Goal: Information Seeking & Learning: Find contact information

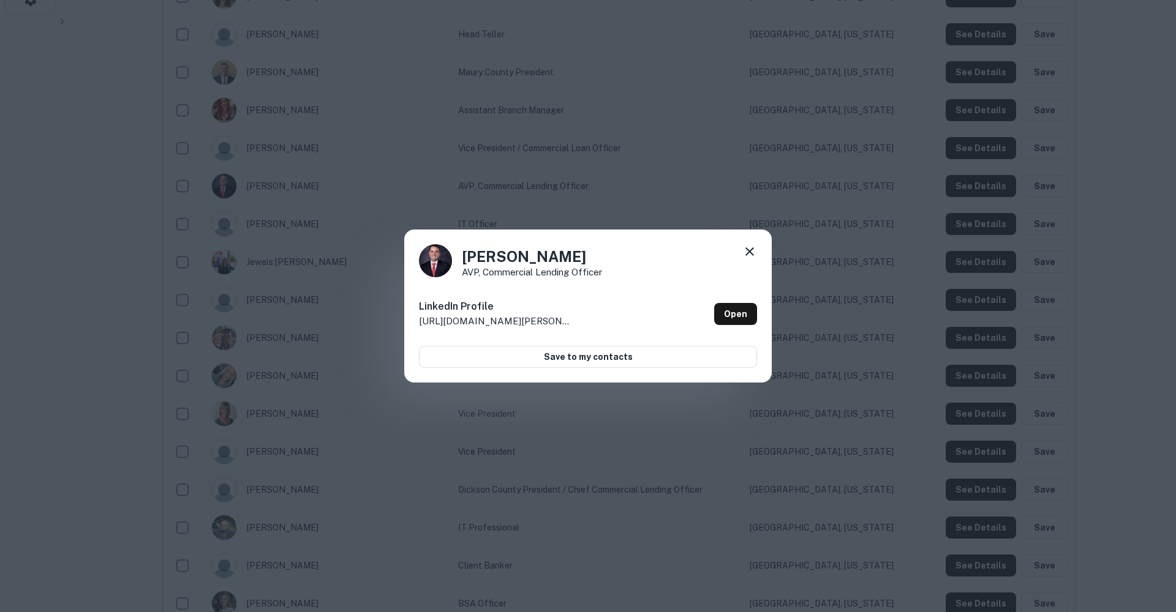
click at [751, 252] on icon at bounding box center [749, 251] width 15 height 15
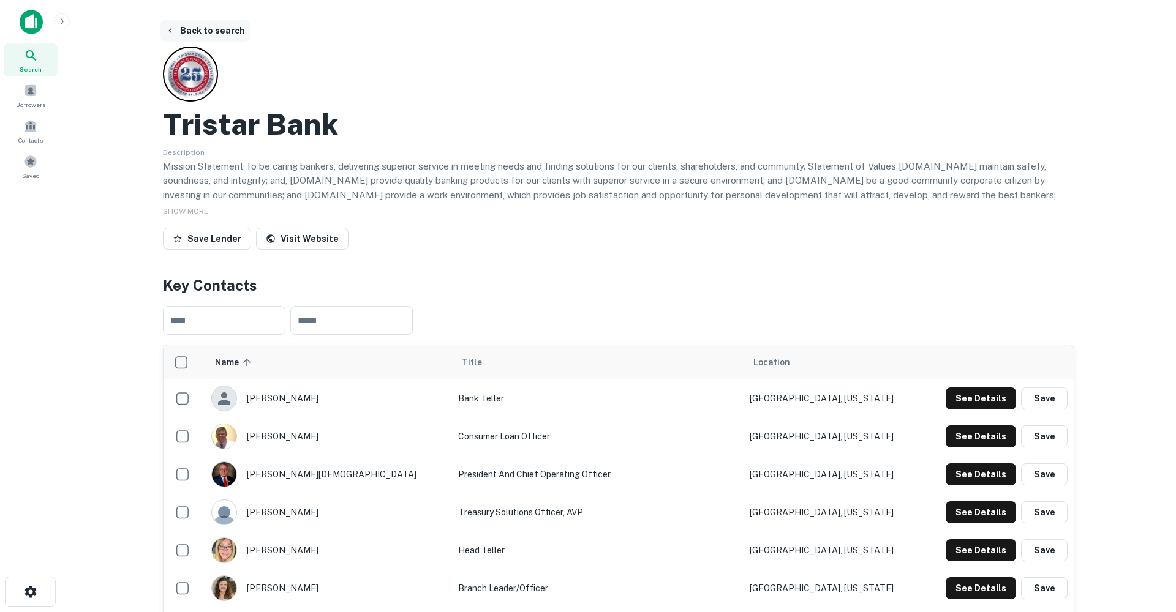
click at [216, 31] on button "Back to search" at bounding box center [204, 31] width 89 height 22
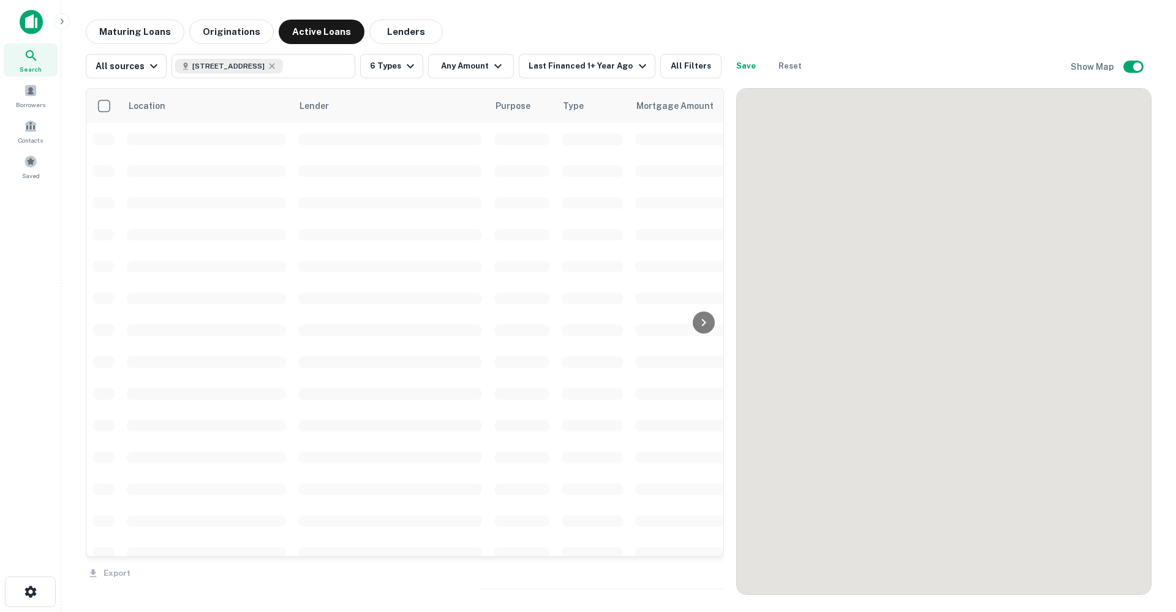
scroll to position [1103, 0]
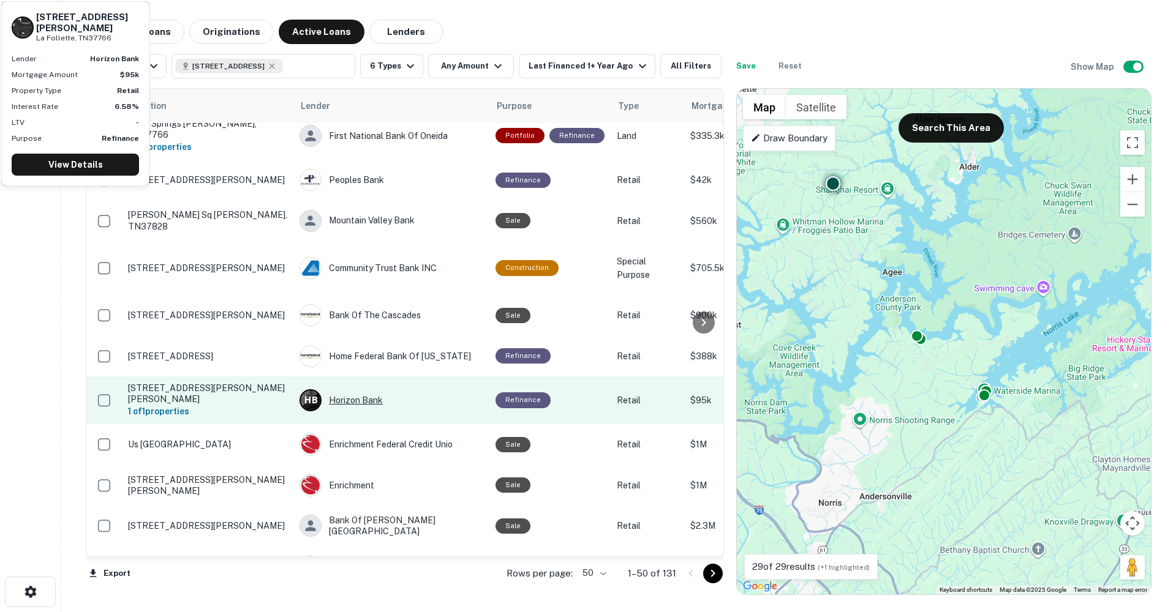
click at [338, 390] on div "H B Horizon Bank" at bounding box center [391, 401] width 184 height 22
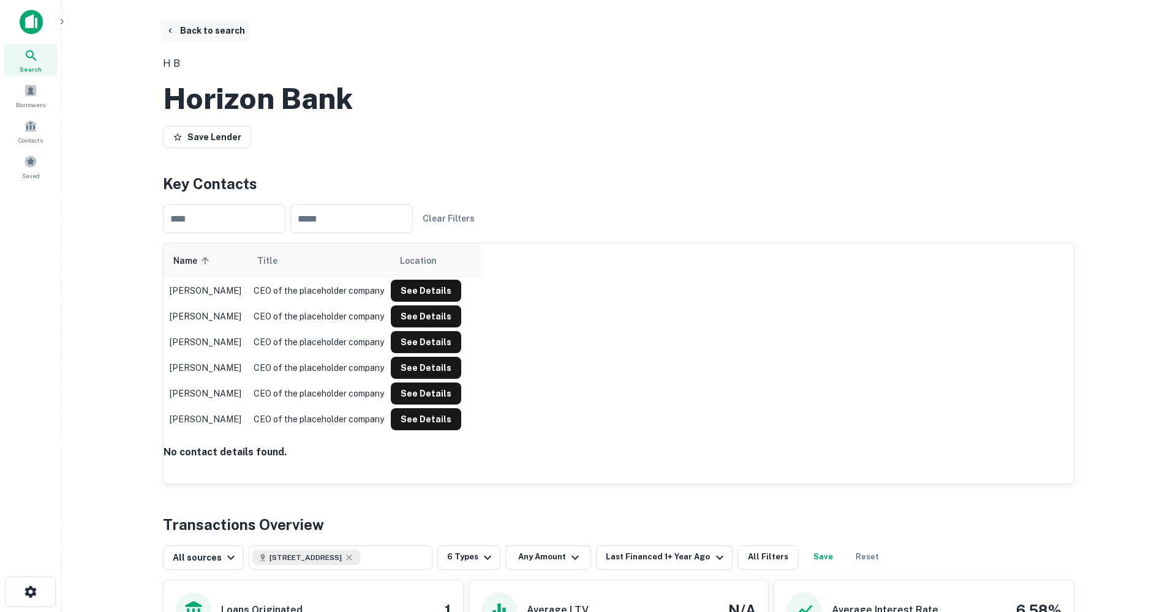
click at [206, 29] on button "Back to search" at bounding box center [204, 31] width 89 height 22
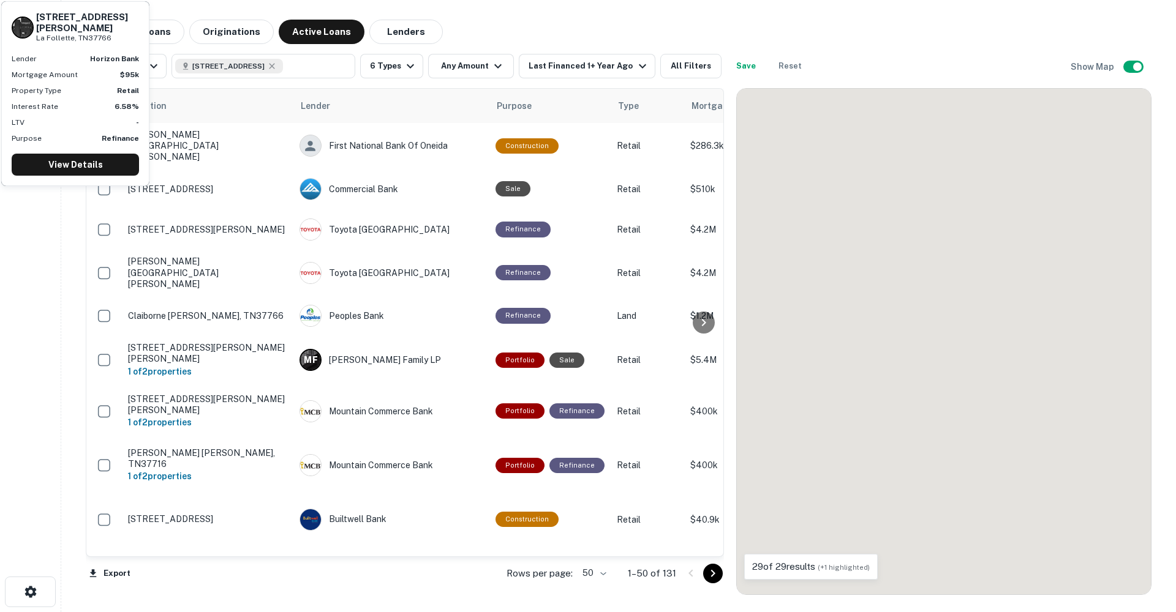
scroll to position [1103, 0]
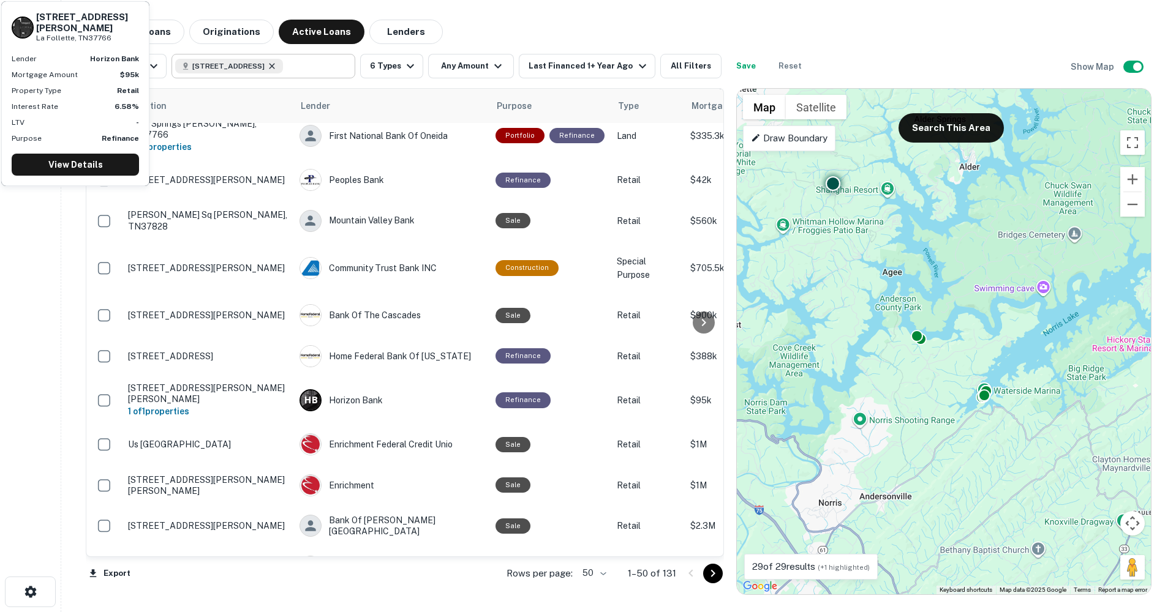
click at [277, 68] on icon at bounding box center [272, 66] width 10 height 10
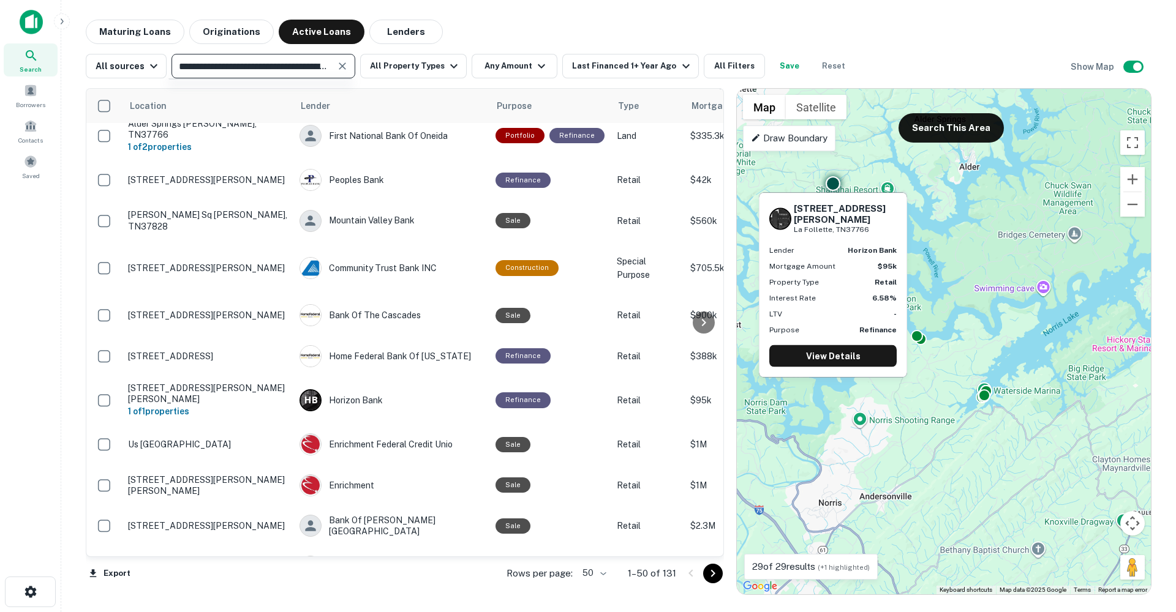
type input "**********"
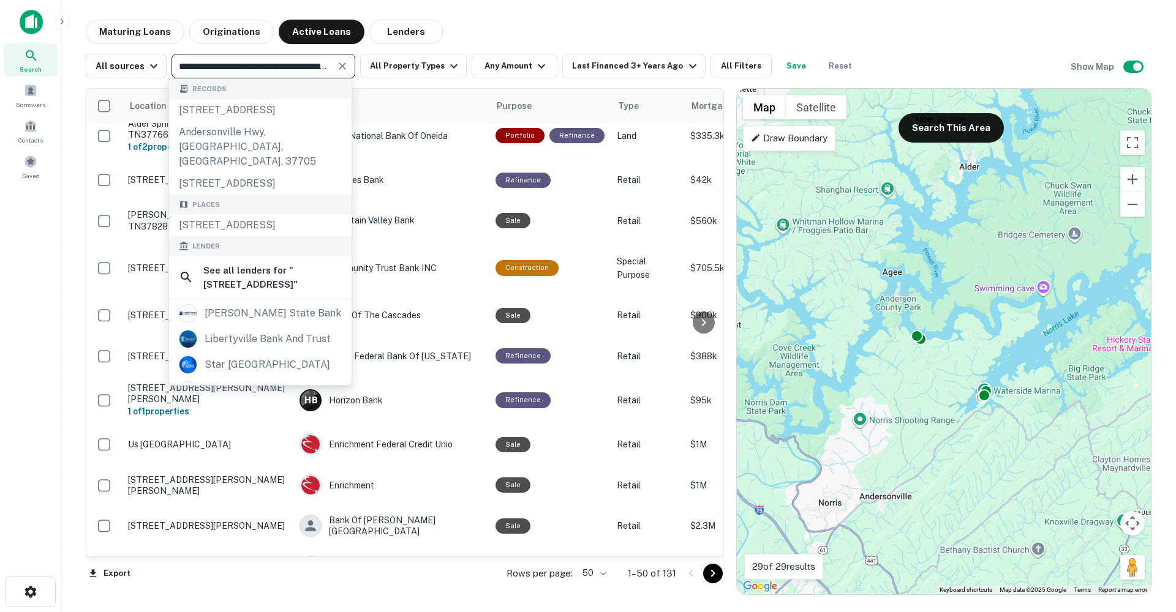
click at [342, 66] on icon "Clear" at bounding box center [342, 66] width 12 height 12
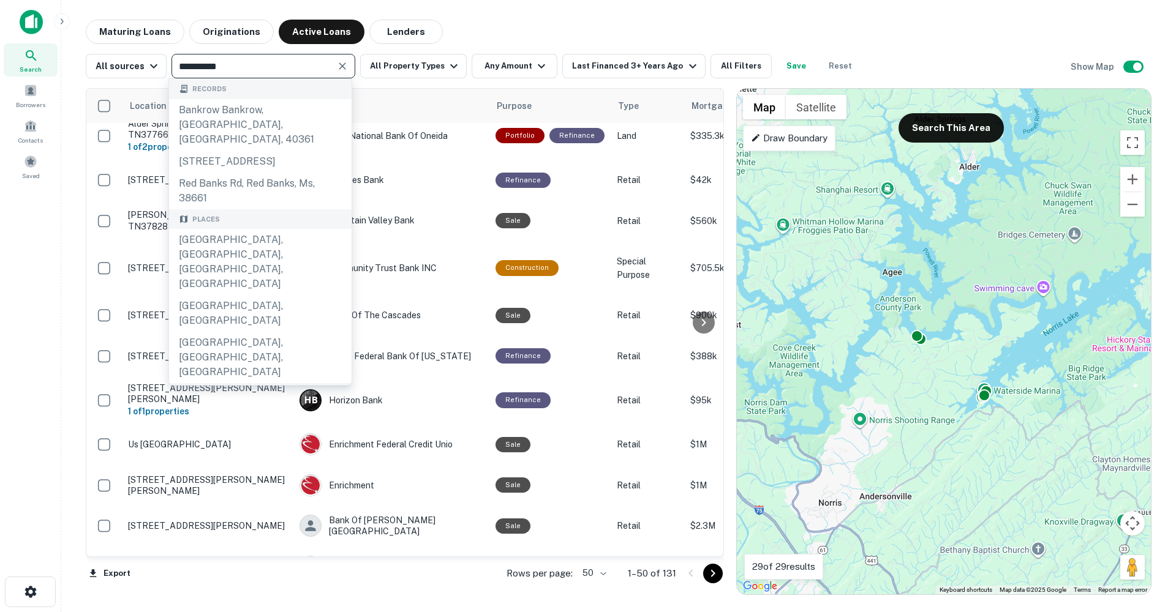
type input "**********"
click at [275, 451] on div "ocean bank" at bounding box center [260, 460] width 163 height 18
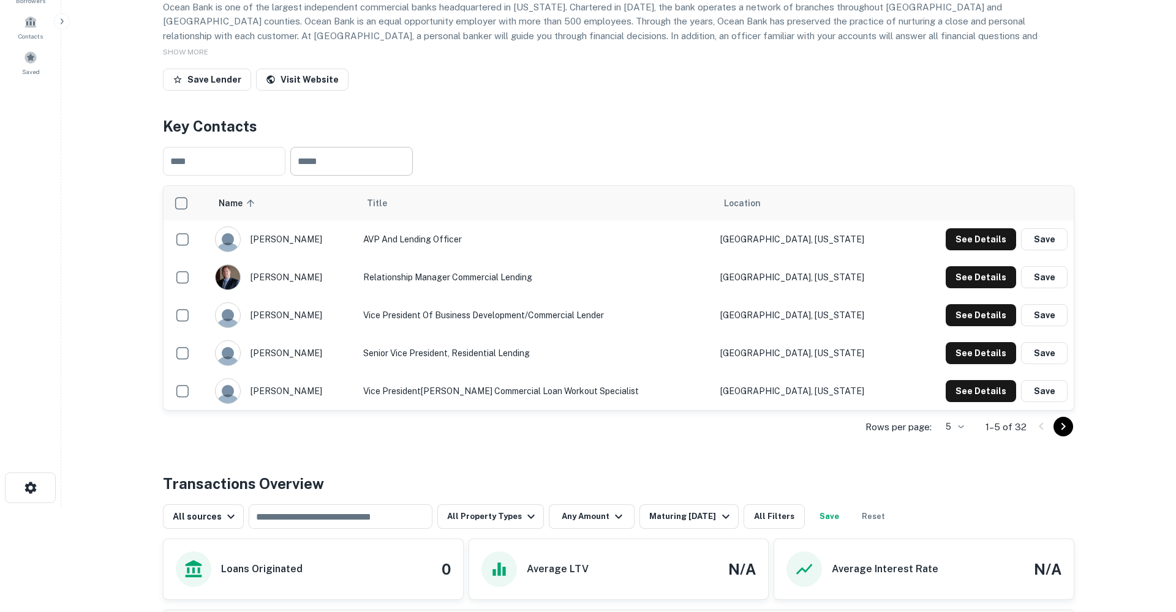
scroll to position [106, 0]
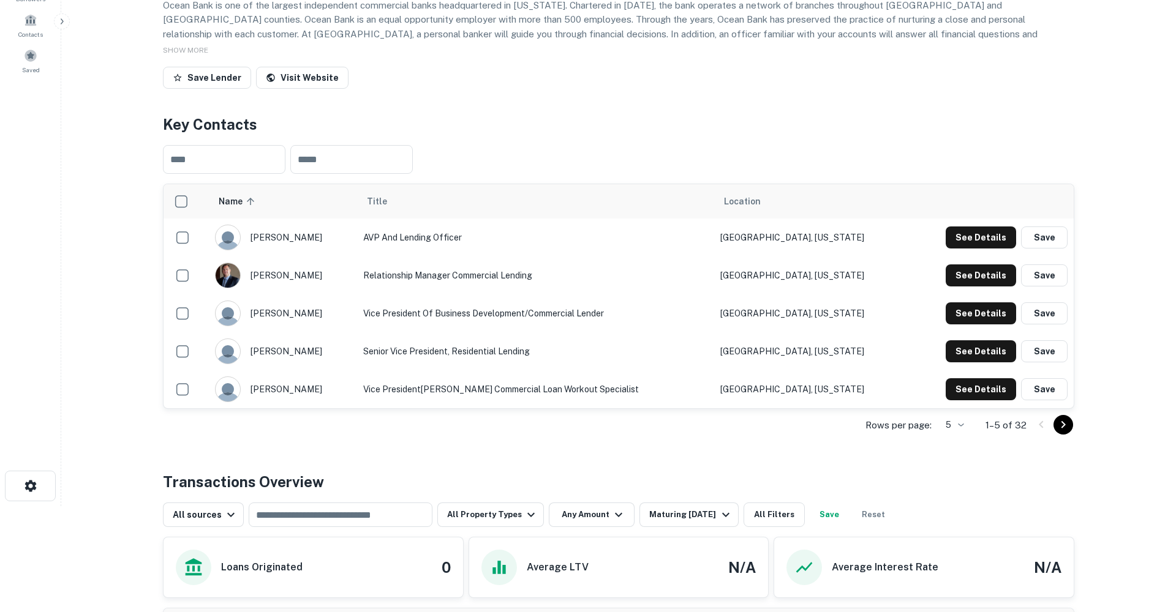
click at [958, 483] on body "Search Borrowers Contacts Saved Back to search Ocean Bank Description Ocean Ban…" at bounding box center [588, 200] width 1176 height 612
click at [954, 543] on li "25" at bounding box center [953, 549] width 32 height 22
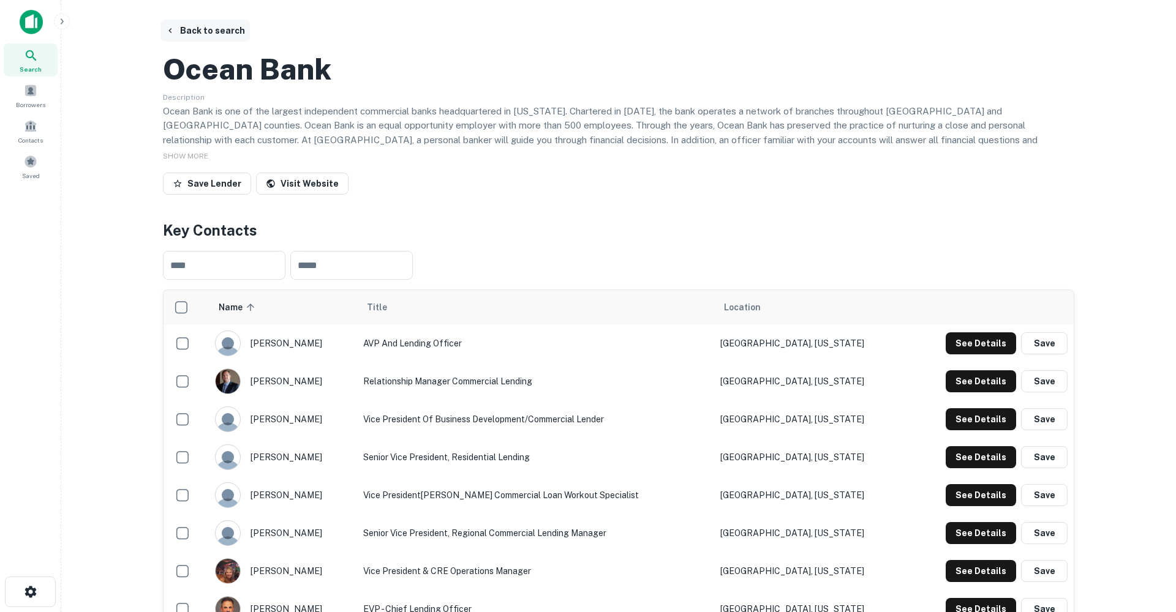
scroll to position [0, 0]
click at [209, 36] on button "Back to search" at bounding box center [204, 31] width 89 height 22
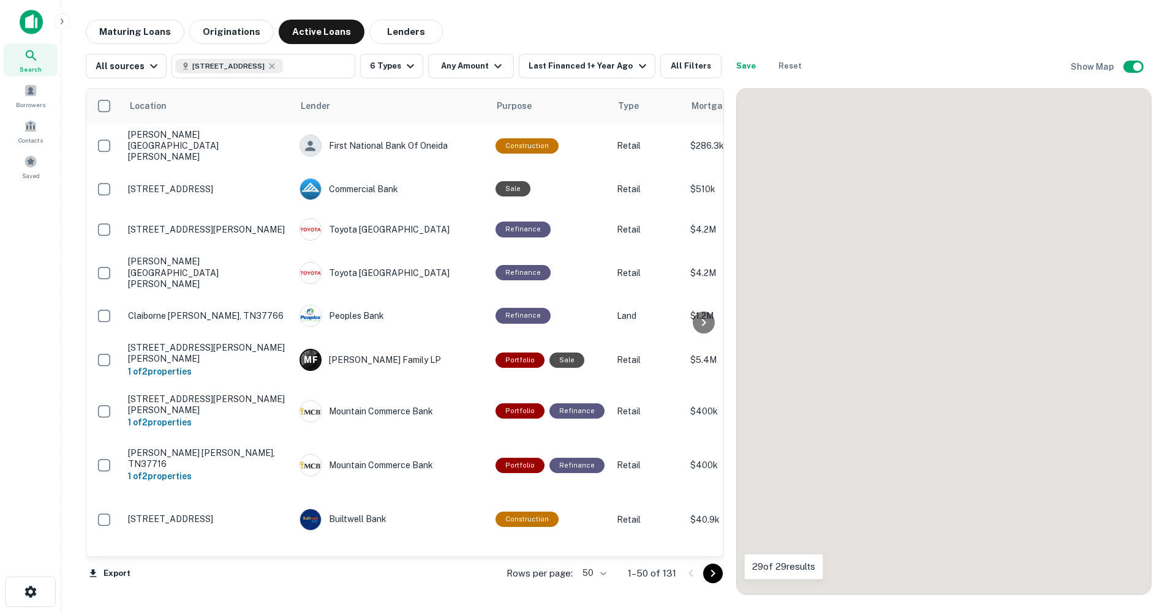
scroll to position [505, 0]
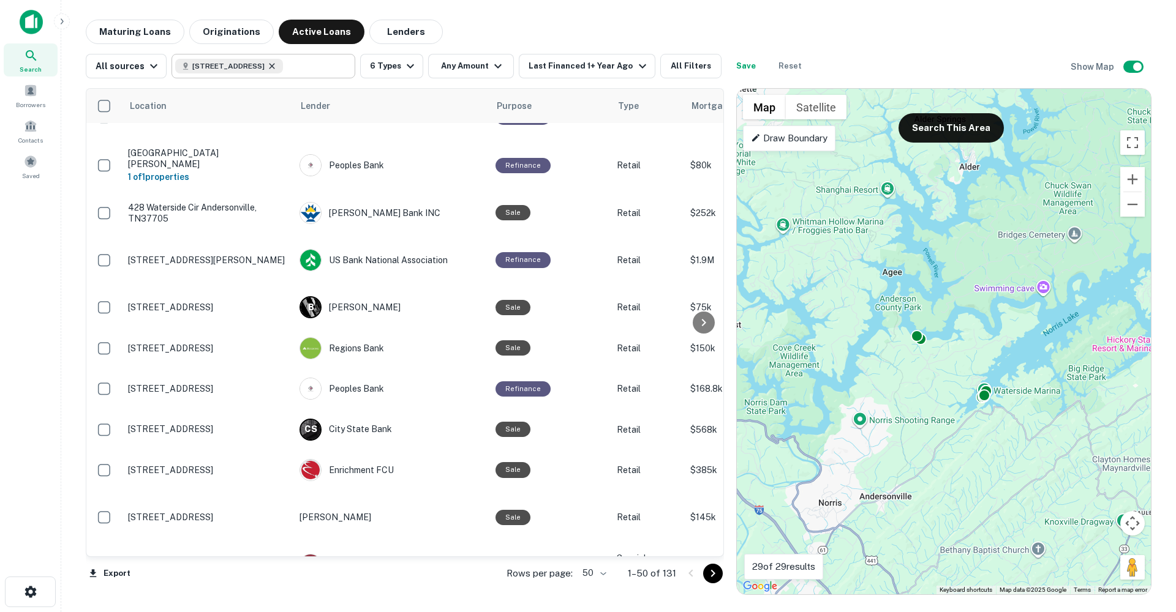
click at [277, 64] on icon at bounding box center [272, 66] width 10 height 10
type input "**********"
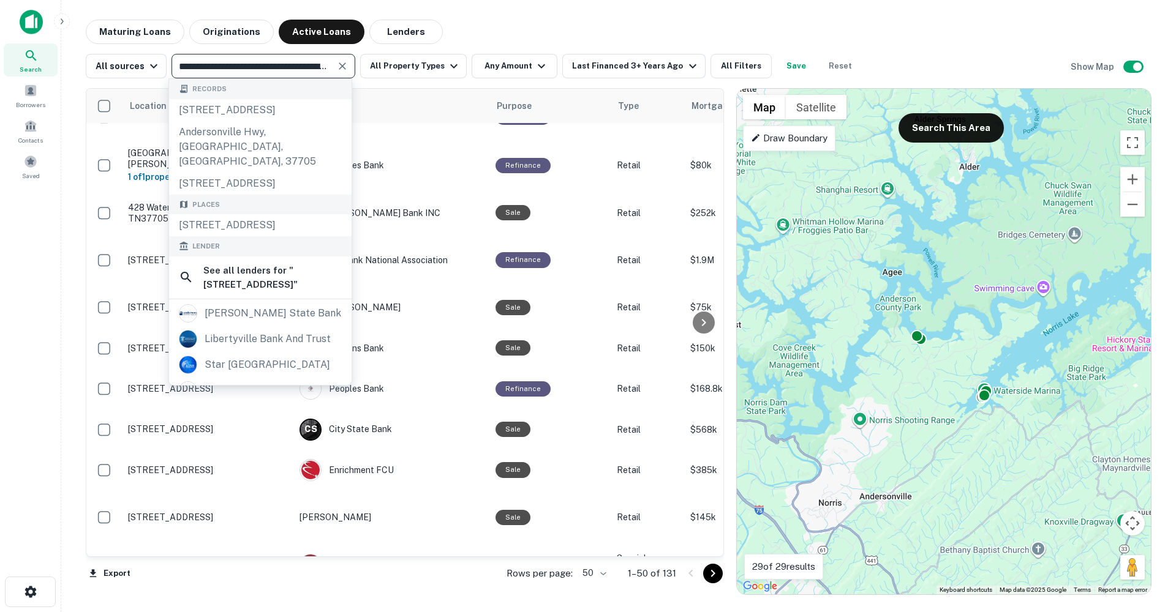
click at [339, 64] on icon "Clear" at bounding box center [342, 65] width 7 height 7
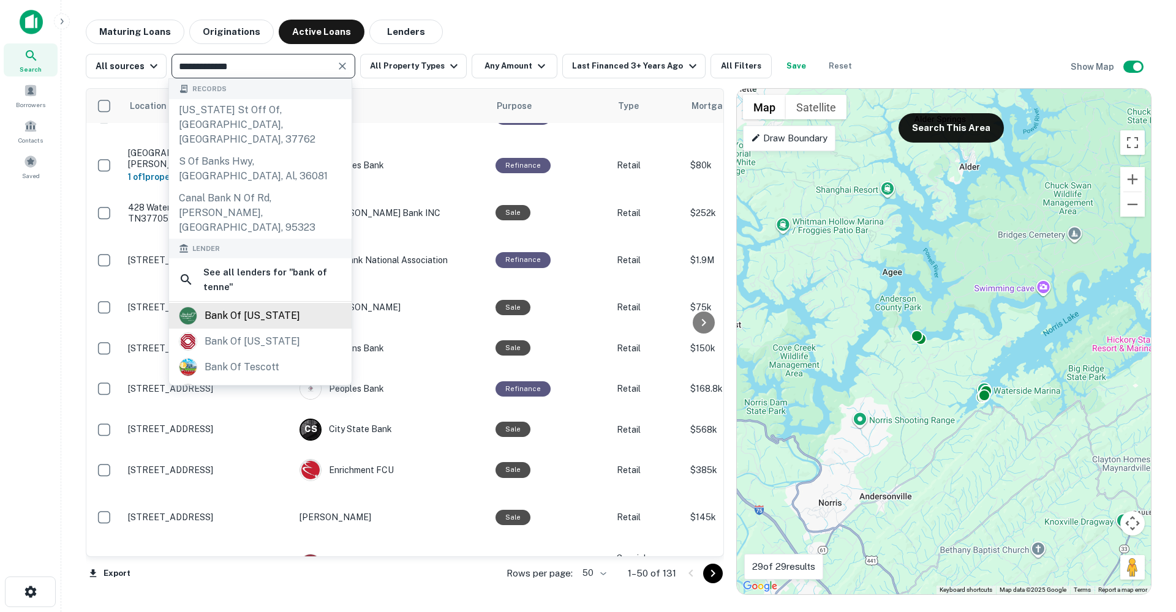
type input "**********"
click at [267, 307] on div "bank of [US_STATE]" at bounding box center [253, 316] width 96 height 18
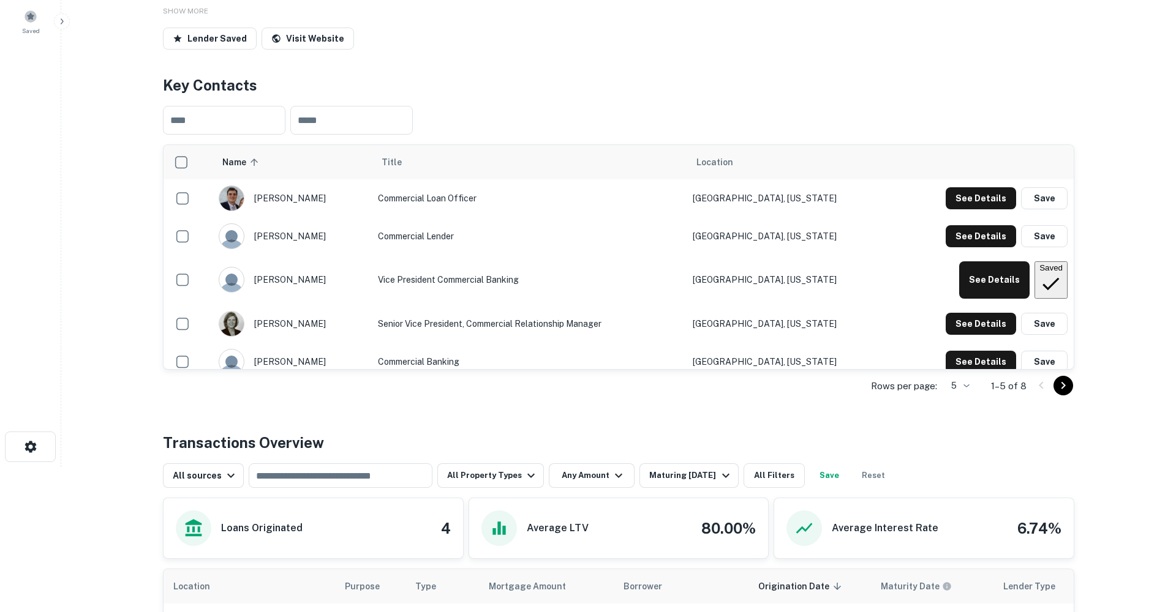
scroll to position [154, 0]
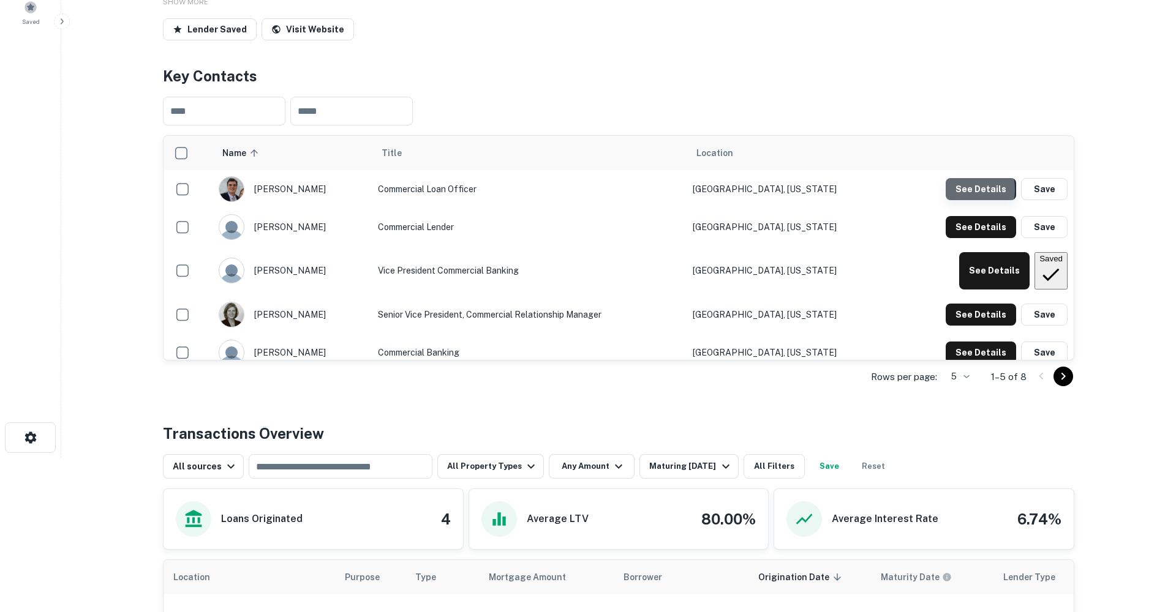
click at [961, 200] on button "See Details" at bounding box center [981, 189] width 70 height 22
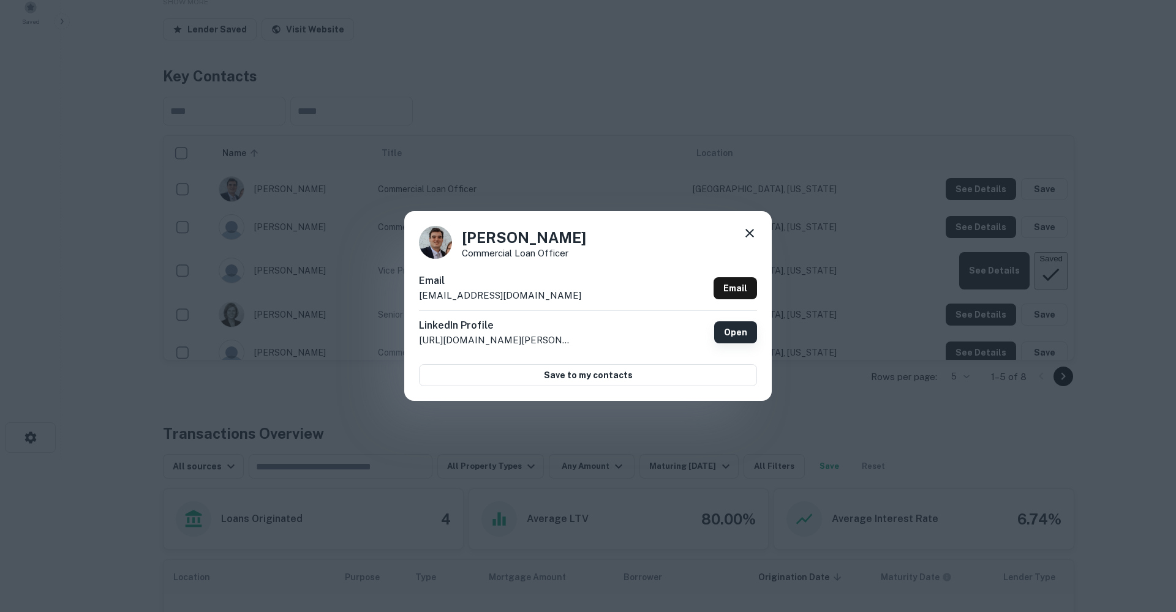
click at [738, 334] on link "Open" at bounding box center [735, 333] width 43 height 22
click at [748, 233] on icon at bounding box center [749, 233] width 15 height 15
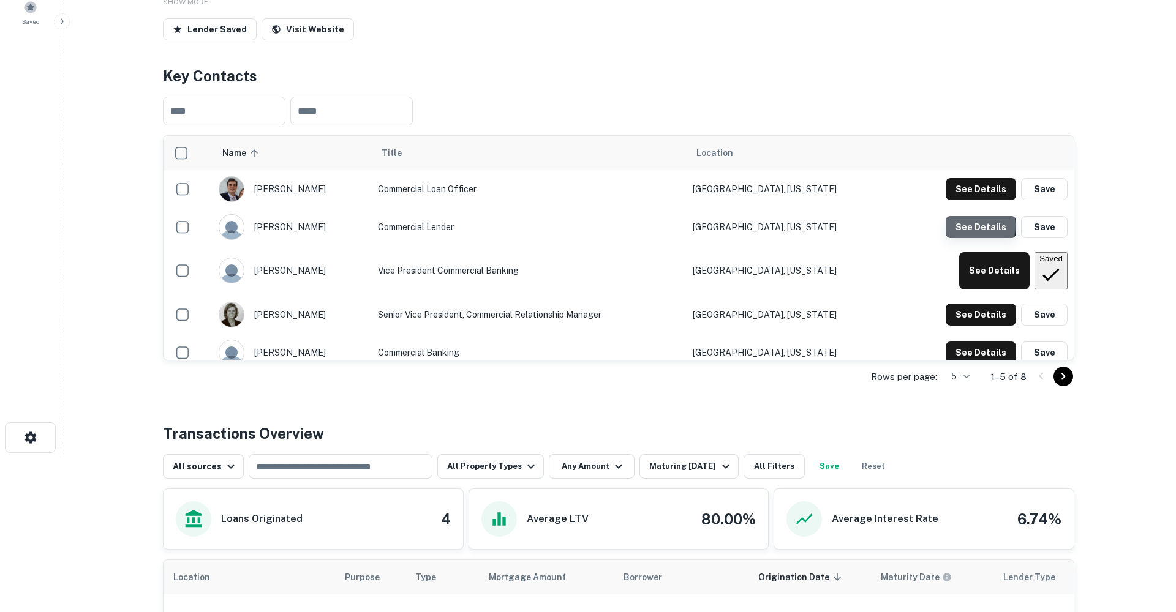
click at [969, 238] on button "See Details" at bounding box center [981, 227] width 70 height 22
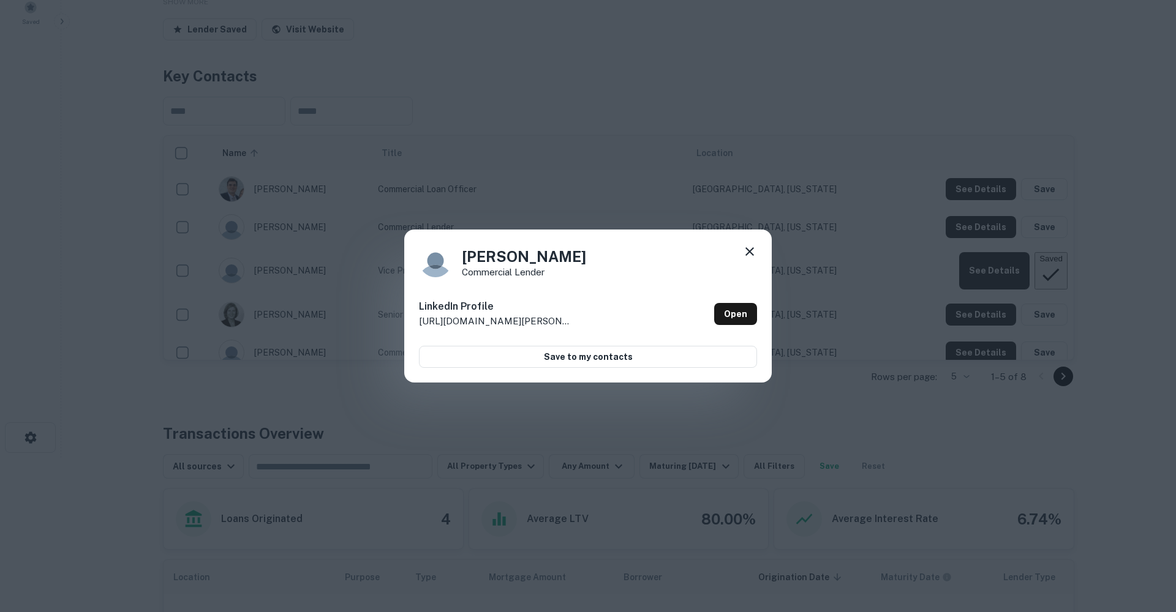
click at [747, 248] on icon at bounding box center [749, 251] width 15 height 15
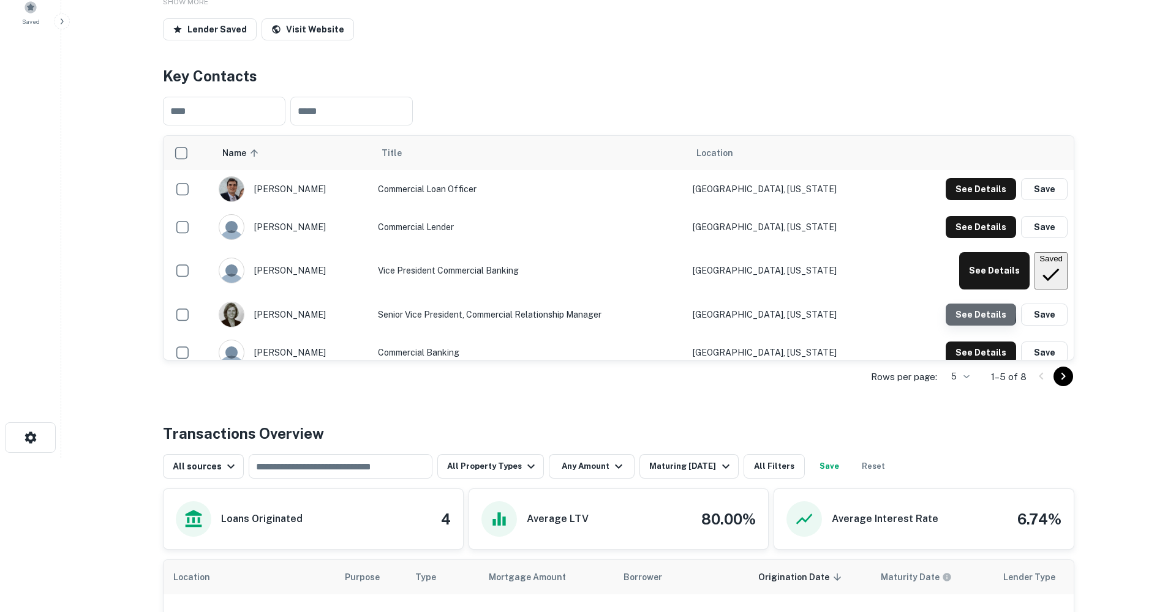
click at [968, 326] on button "See Details" at bounding box center [981, 315] width 70 height 22
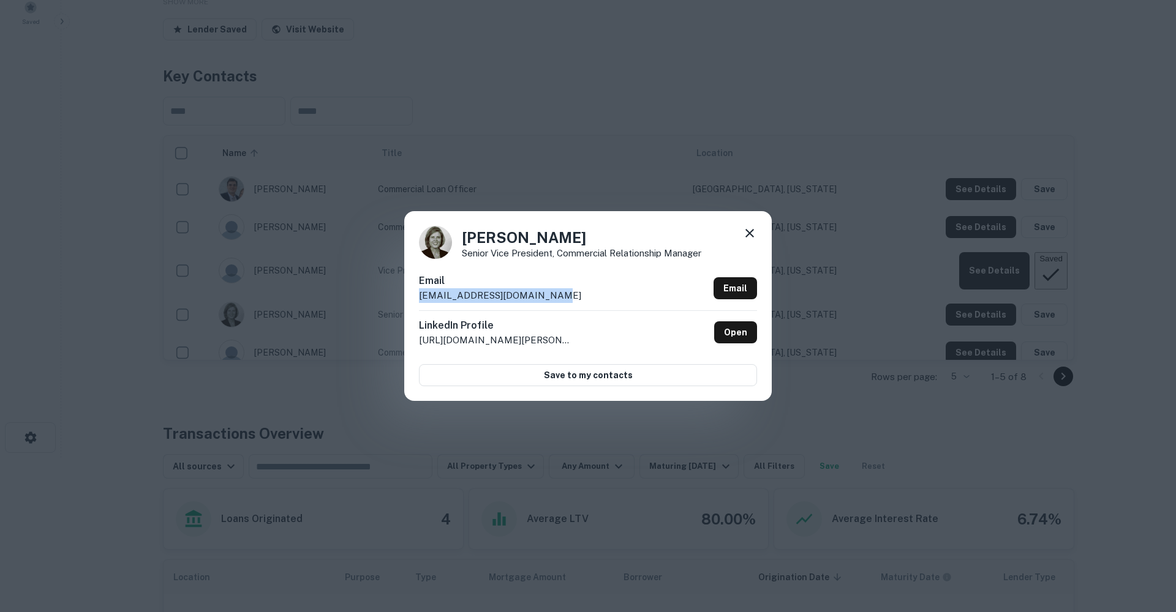
drag, startPoint x: 547, startPoint y: 293, endPoint x: 380, endPoint y: 294, distance: 167.2
click at [380, 294] on div "[PERSON_NAME] Senior Vice President, Commercial Relationship Manager Email [EMA…" at bounding box center [588, 306] width 1176 height 612
copy p "[EMAIL_ADDRESS][DOMAIN_NAME]"
click at [745, 233] on icon at bounding box center [749, 233] width 15 height 15
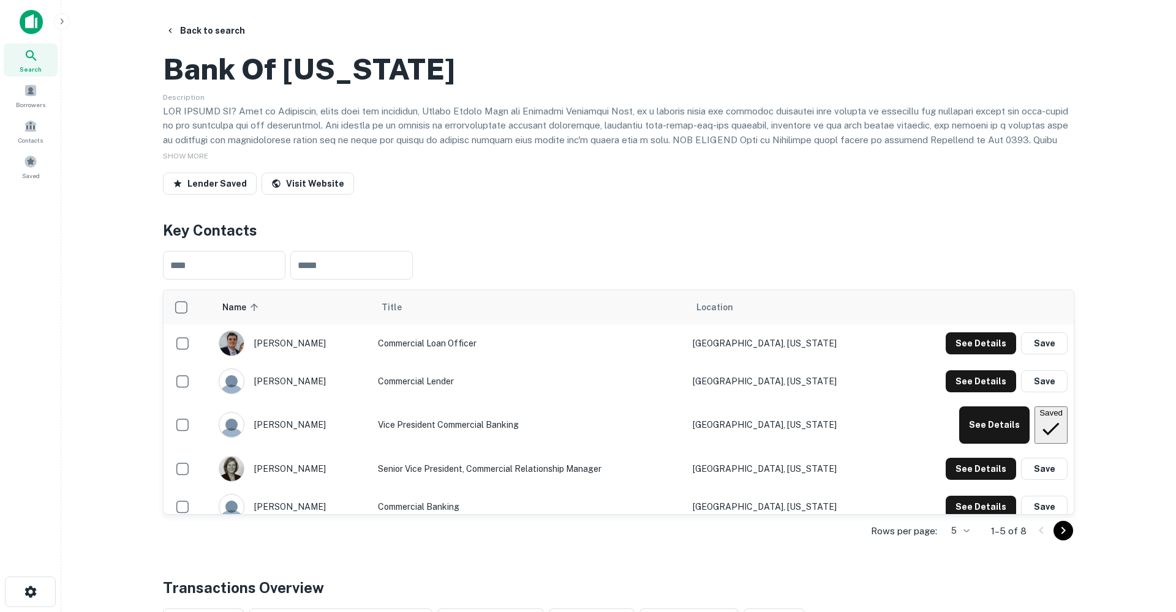
scroll to position [0, 0]
click at [220, 29] on button "Back to search" at bounding box center [204, 31] width 89 height 22
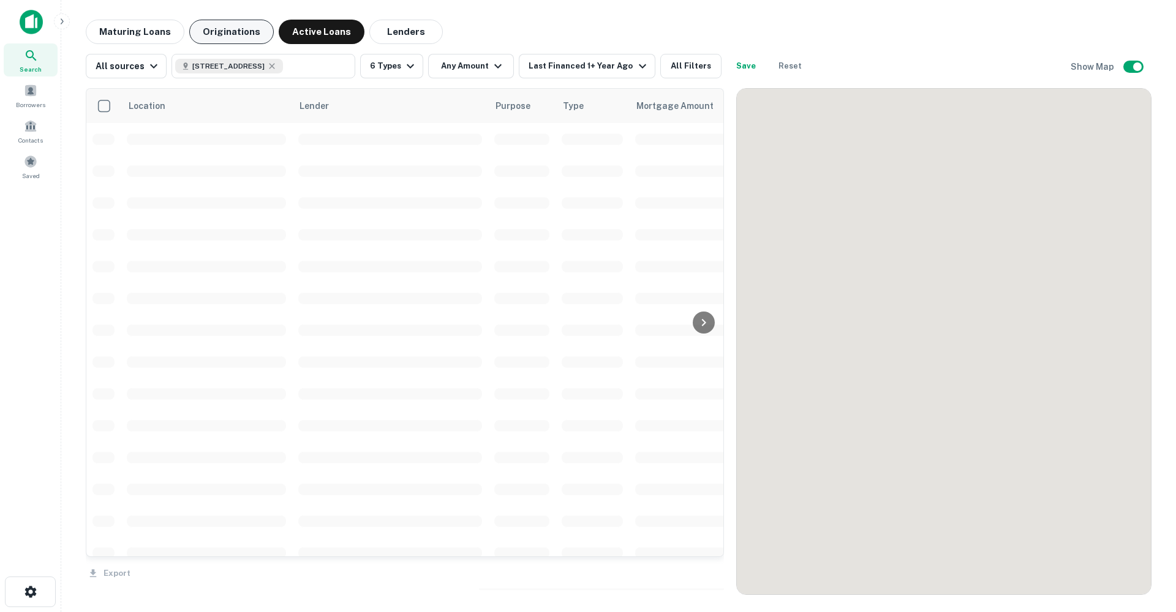
scroll to position [505, 0]
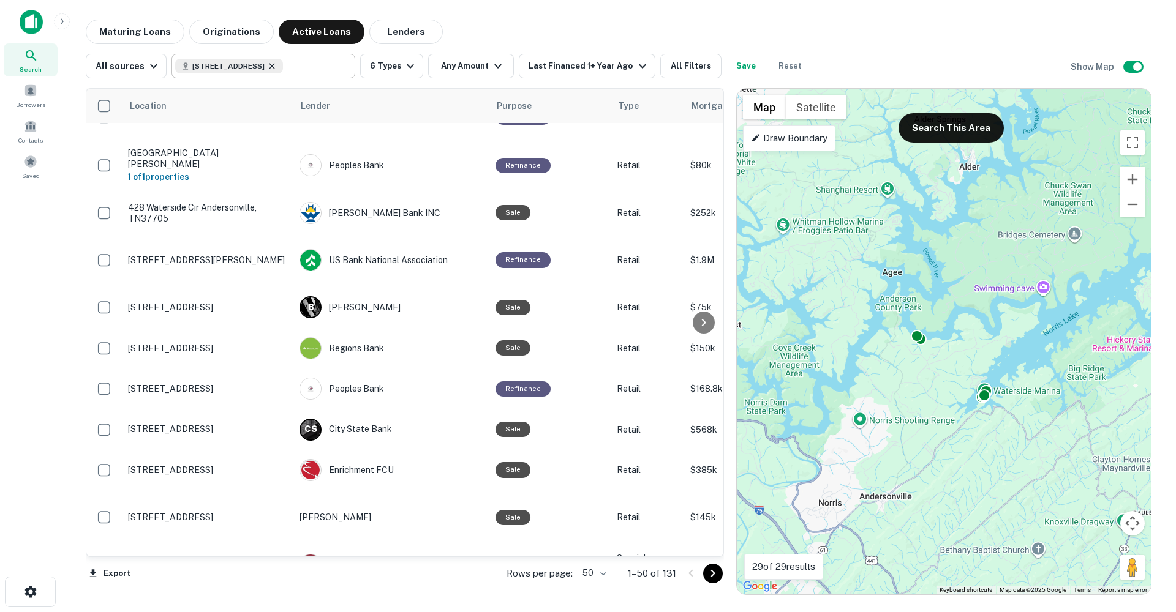
click at [275, 66] on icon at bounding box center [272, 66] width 6 height 6
type input "**********"
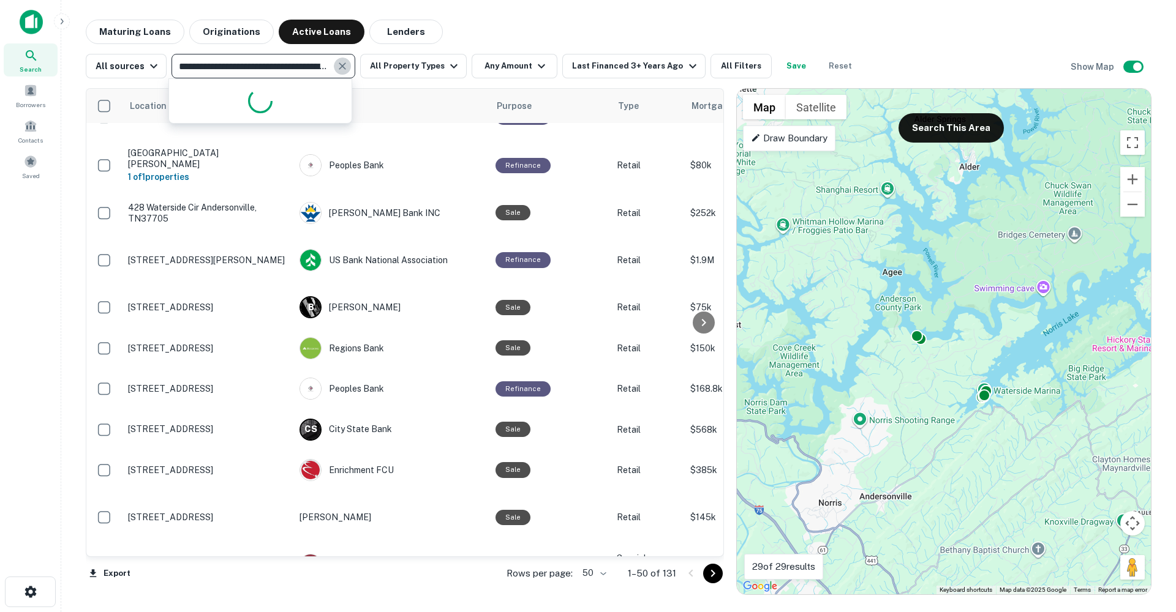
click at [342, 66] on icon "Clear" at bounding box center [342, 66] width 12 height 12
type input "*********"
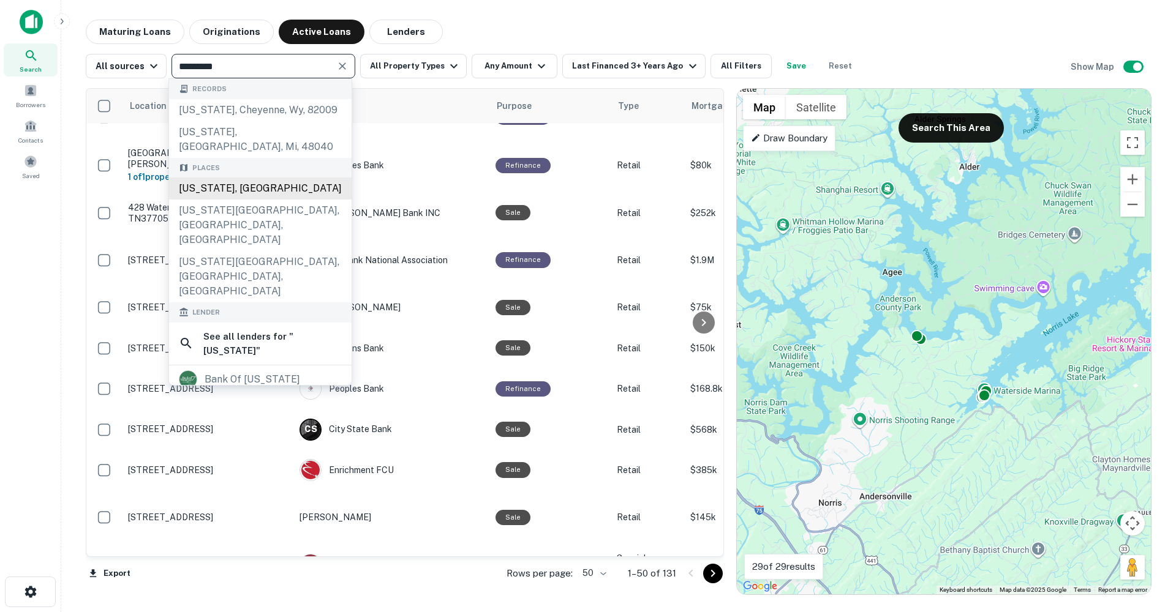
click at [294, 178] on div "[US_STATE], [GEOGRAPHIC_DATA]" at bounding box center [260, 189] width 183 height 22
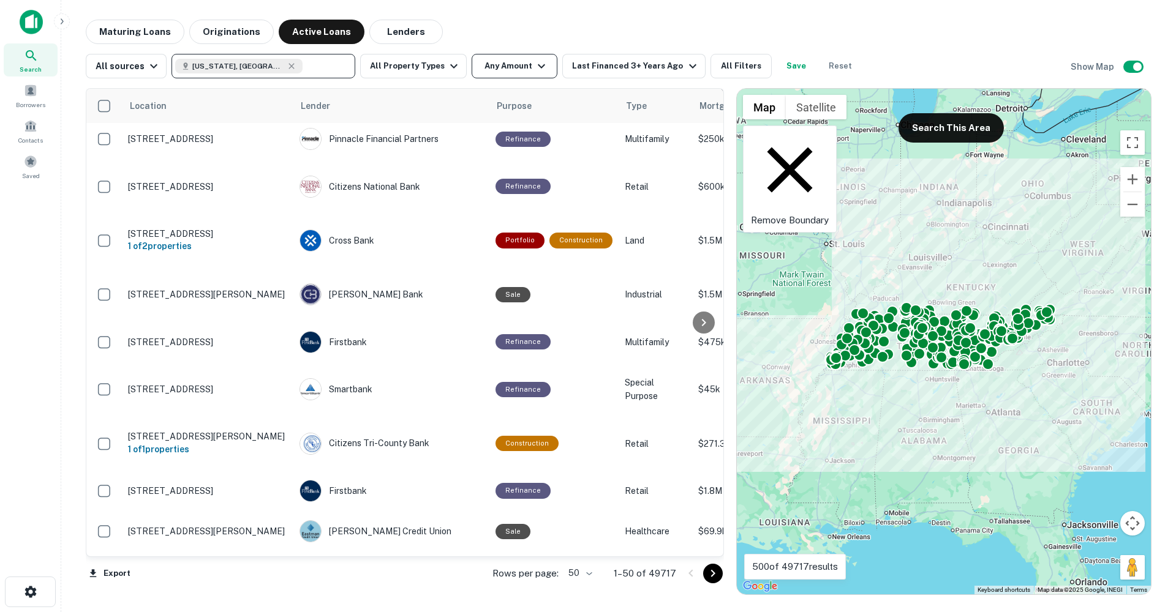
scroll to position [0, 1]
click at [513, 64] on button "Any Amount" at bounding box center [515, 66] width 86 height 24
type input "********"
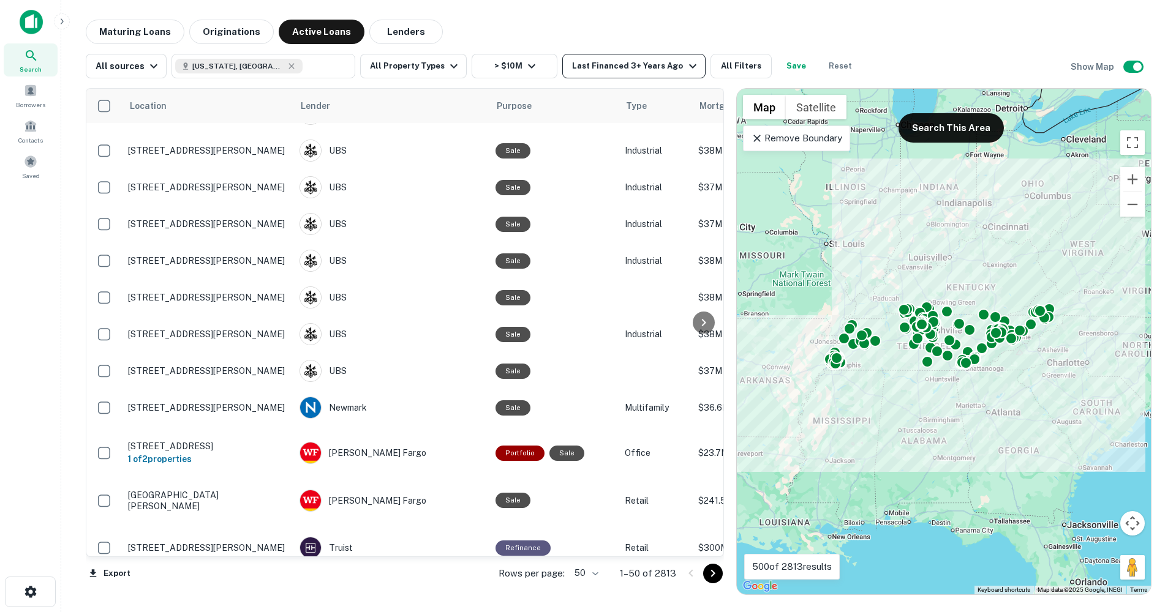
click at [636, 62] on div "Last Financed 3+ Years Ago" at bounding box center [635, 66] width 127 height 15
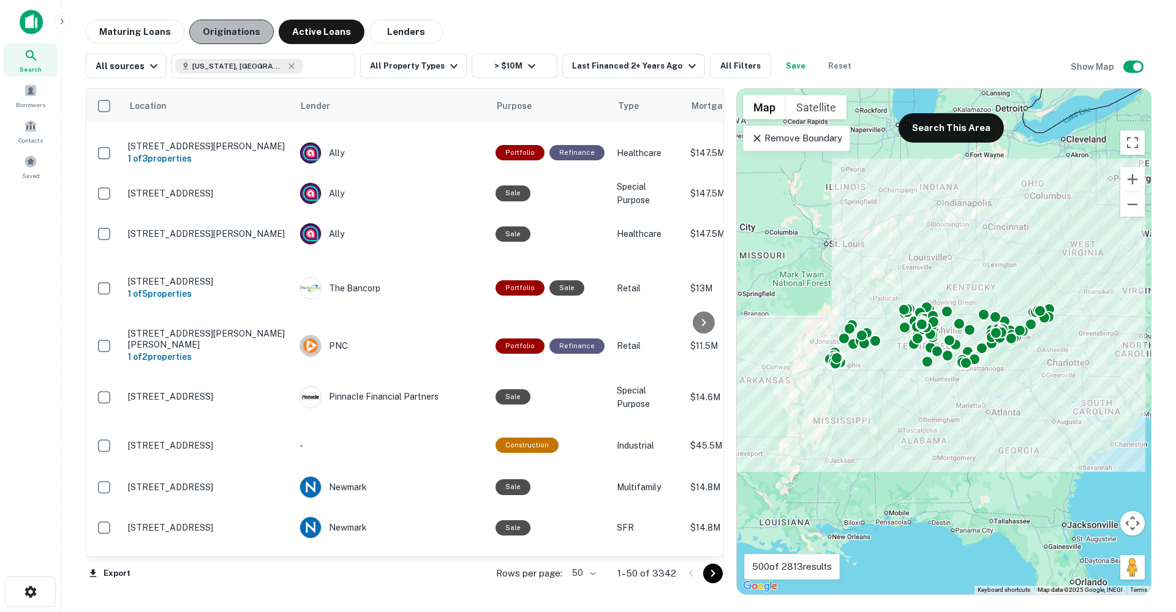
click at [237, 34] on button "Originations" at bounding box center [231, 32] width 85 height 24
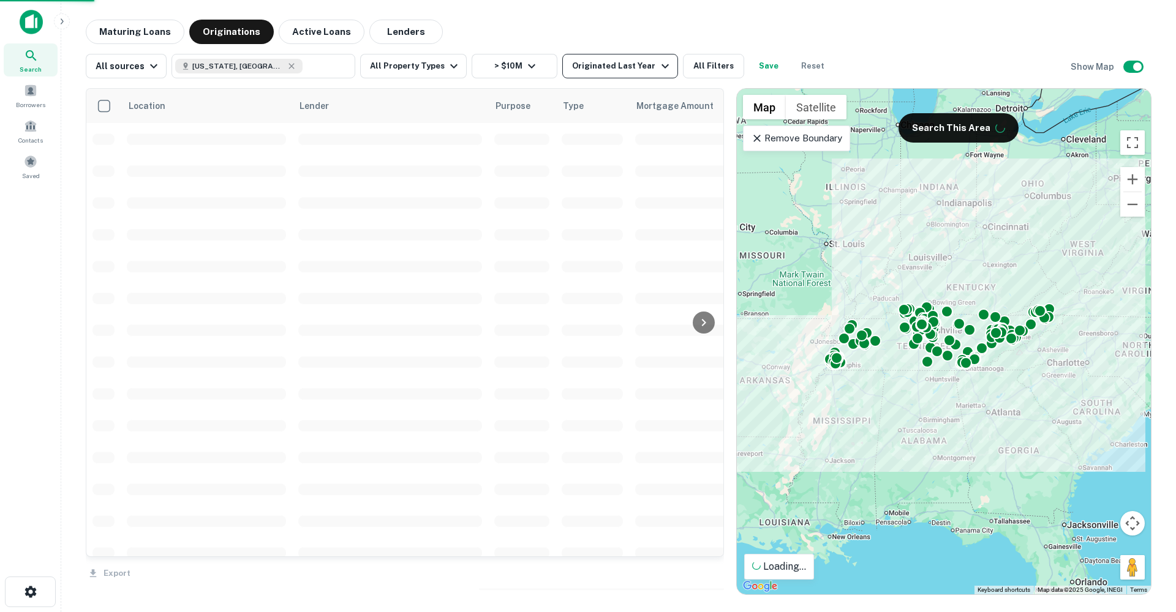
scroll to position [505, 0]
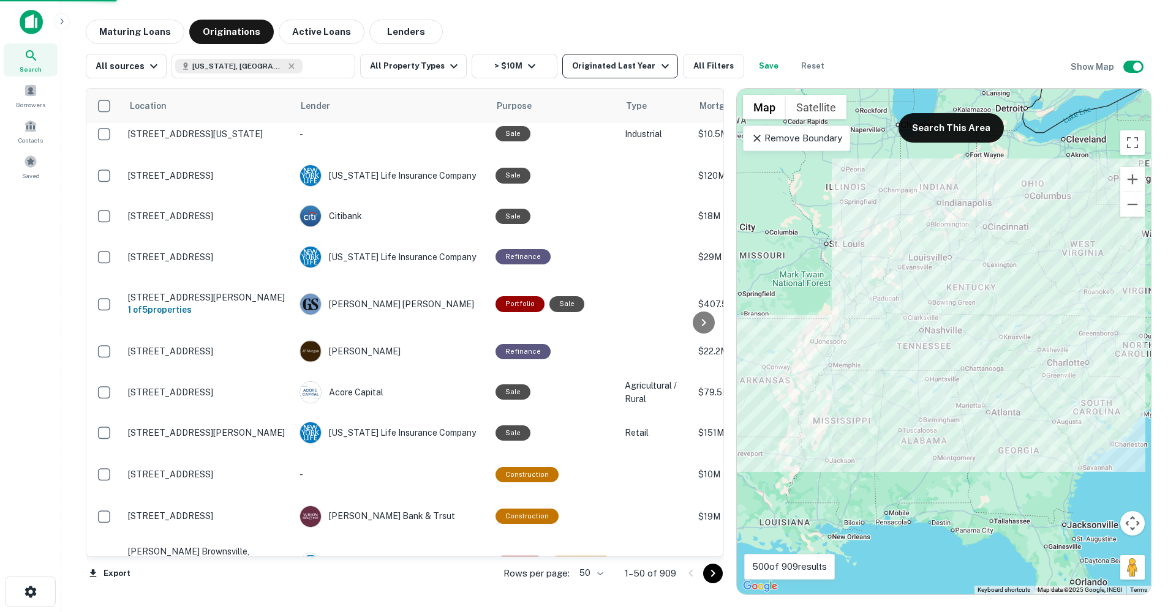
click at [622, 69] on div "Originated Last Year" at bounding box center [622, 66] width 100 height 15
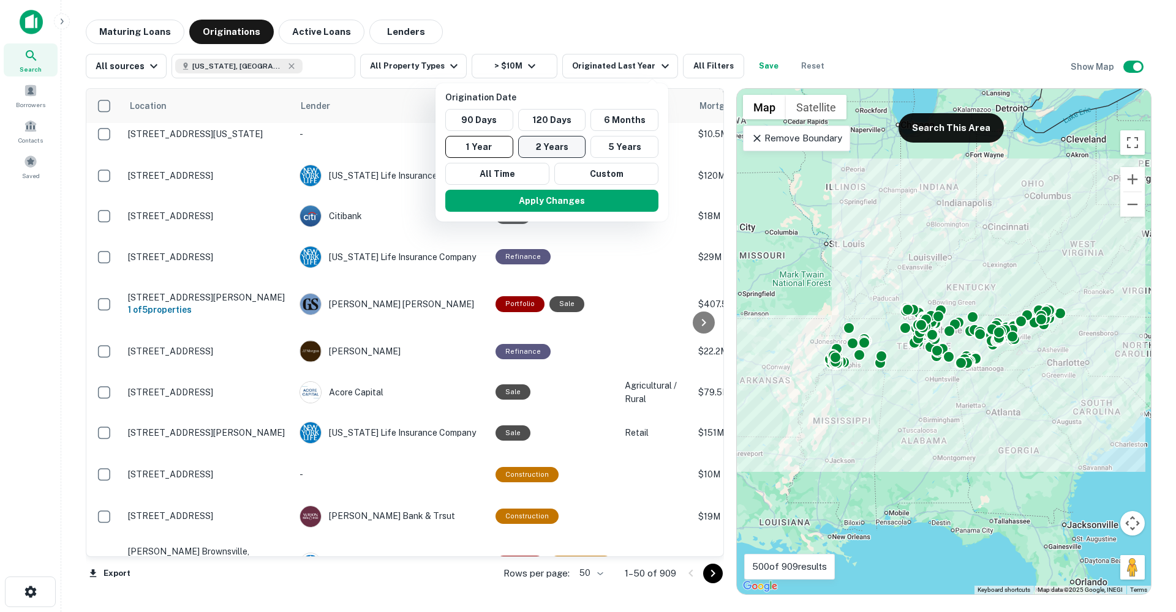
click at [570, 145] on button "2 Years" at bounding box center [552, 147] width 68 height 22
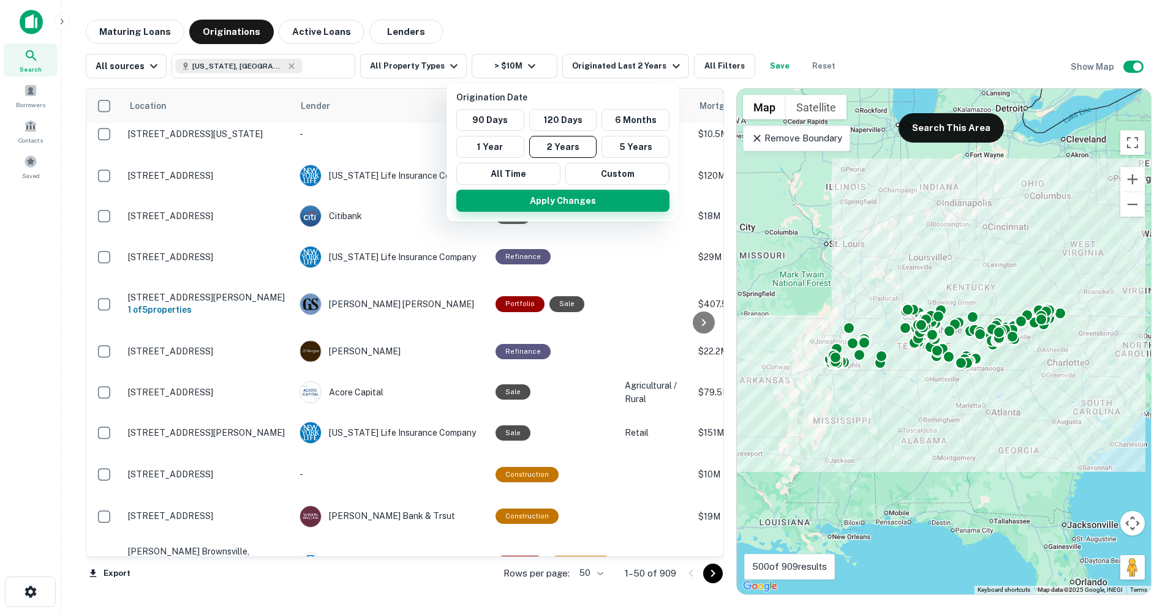
click at [568, 205] on button "Apply Changes" at bounding box center [562, 201] width 213 height 22
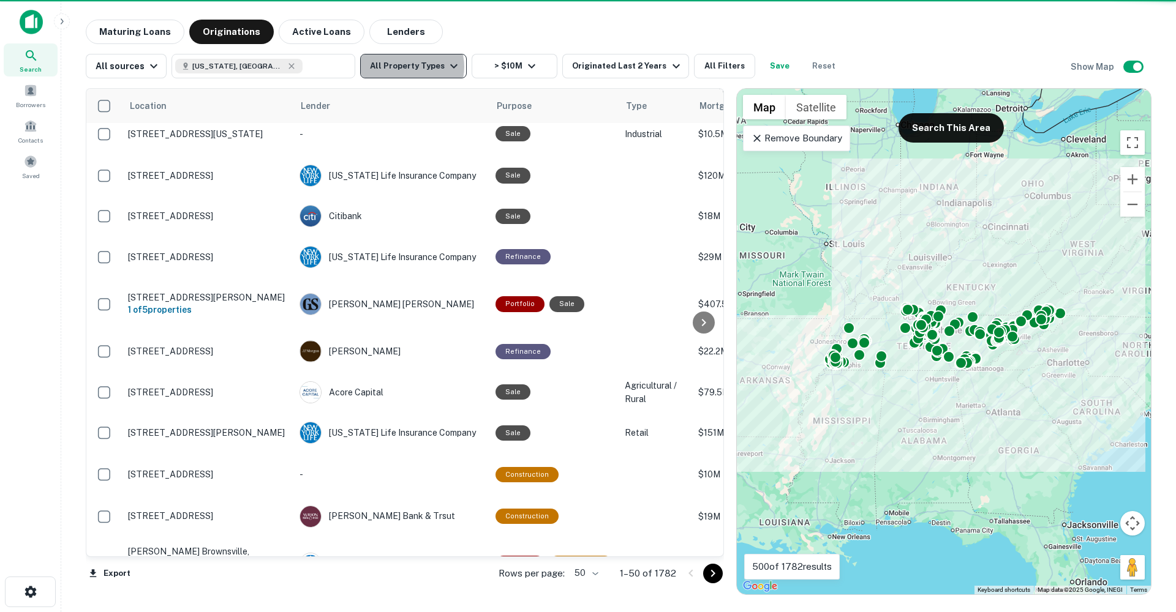
click at [404, 67] on button "All Property Types" at bounding box center [413, 66] width 107 height 24
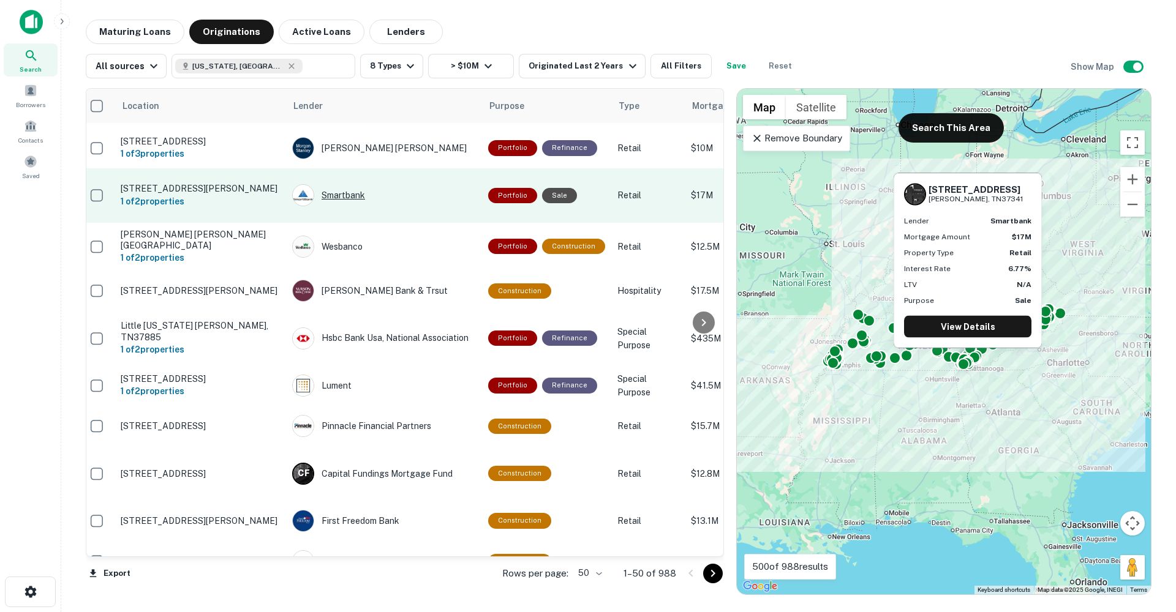
scroll to position [262, 1]
